Goal: Information Seeking & Learning: Find specific fact

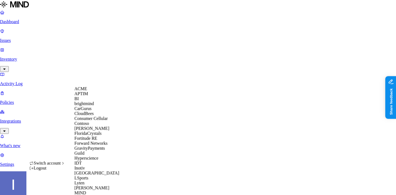
click at [88, 96] on div "APTIM" at bounding box center [100, 93] width 53 height 5
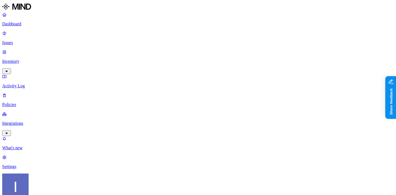
click at [17, 102] on p "Policies" at bounding box center [197, 104] width 391 height 5
click at [24, 40] on p "Issues" at bounding box center [197, 42] width 391 height 5
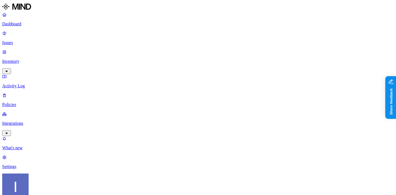
scroll to position [203, 0]
click at [34, 59] on p "Inventory" at bounding box center [197, 61] width 391 height 5
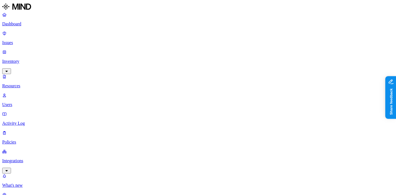
click at [172, 73] on img at bounding box center [174, 75] width 4 height 4
click at [40, 139] on p "Policies" at bounding box center [197, 141] width 391 height 5
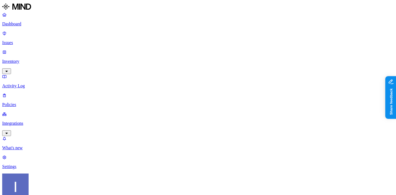
click at [38, 121] on p "Integrations" at bounding box center [197, 123] width 391 height 5
click at [34, 177] on nav "Dashboard Issues Inventory Activity Log Policies Integrations Cloud On-premise …" at bounding box center [197, 118] width 391 height 213
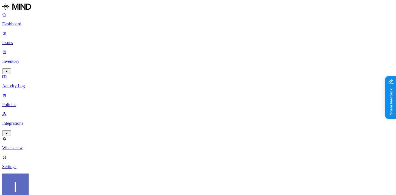
click at [40, 49] on link "Inventory" at bounding box center [197, 61] width 391 height 24
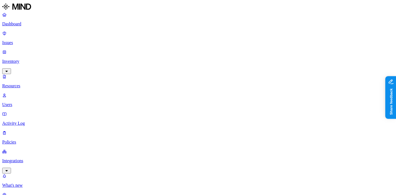
click at [30, 139] on p "Policies" at bounding box center [197, 141] width 391 height 5
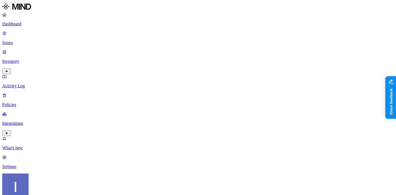
click at [41, 59] on p "Inventory" at bounding box center [197, 61] width 391 height 5
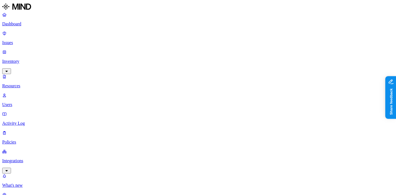
click at [43, 102] on p "Users" at bounding box center [197, 104] width 391 height 5
paste input "Let’s sync"
type input "Let’s sync"
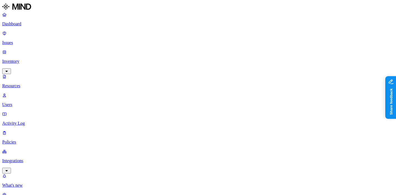
paste input "Let’s sync"
type input "Let’s sync"
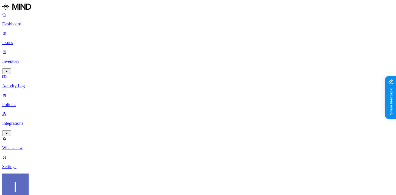
click at [27, 59] on p "Inventory" at bounding box center [197, 61] width 391 height 5
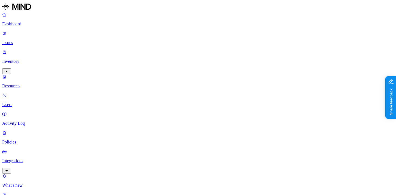
click at [26, 102] on p "Users" at bounding box center [197, 104] width 391 height 5
paste input "nicholas.mcbride@aptim.com"
type input "nicholas.mcbride@aptim.com"
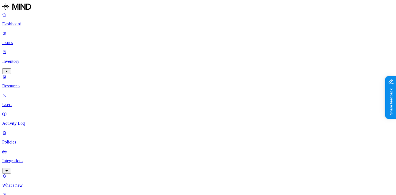
drag, startPoint x: 304, startPoint y: 101, endPoint x: 355, endPoint y: 101, distance: 50.8
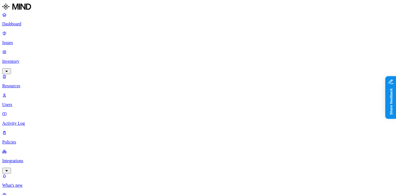
type input "cyera"
click at [43, 83] on p "Resources" at bounding box center [197, 85] width 391 height 5
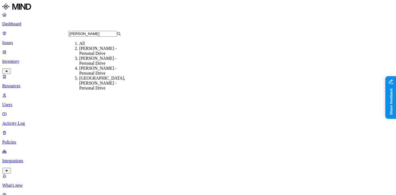
type input "mcbridge"
click at [94, 56] on div "McBride, Nicholas - Personal Drive" at bounding box center [105, 51] width 53 height 10
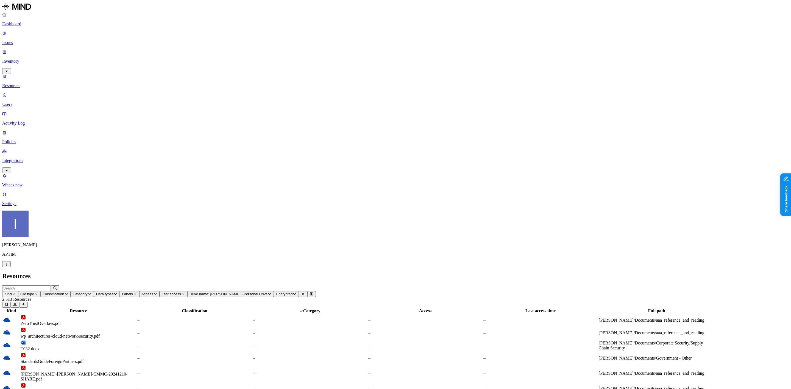
click at [51, 194] on input "text" at bounding box center [26, 288] width 49 height 6
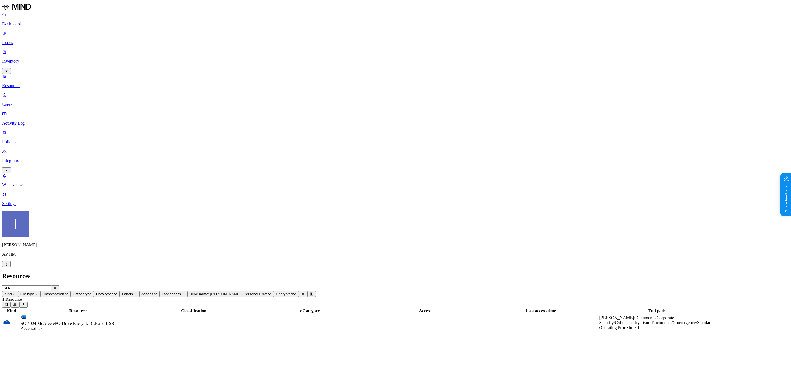
type input "DLP"
click at [136, 194] on td "SOP 024 McAfee ePO-Drive Encrypt, DLP and USB Access.docx" at bounding box center [77, 322] width 115 height 17
click at [395, 194] on div "Kind Resource Classification Category Access Last access time Full path SOP 024…" at bounding box center [395, 319] width 787 height 24
click at [57, 194] on icon "button" at bounding box center [55, 287] width 4 height 3
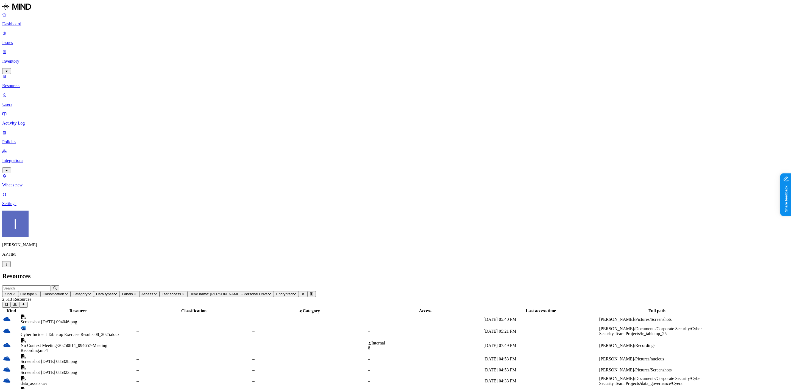
click at [252, 194] on td "–" at bounding box center [193, 392] width 115 height 10
